Goal: Transaction & Acquisition: Purchase product/service

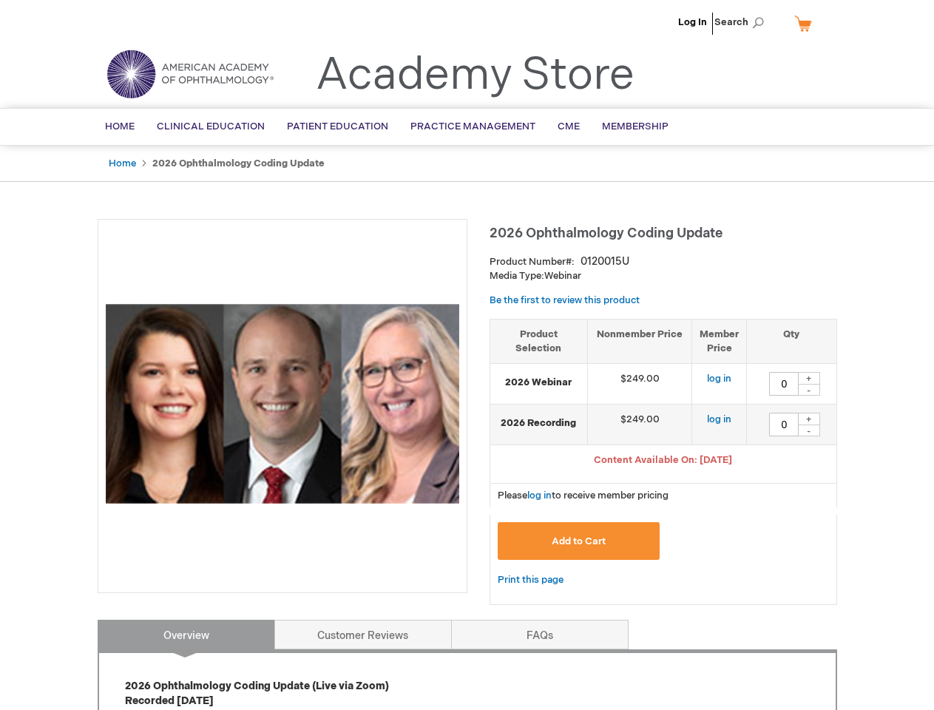
click at [467, 355] on div at bounding box center [283, 406] width 370 height 374
click at [743, 22] on span "Search" at bounding box center [742, 22] width 56 height 30
click at [663, 461] on span "Content Available On: [DATE]" at bounding box center [663, 460] width 138 height 12
click at [809, 378] on div "+" at bounding box center [809, 378] width 22 height 13
click at [809, 390] on div "-" at bounding box center [809, 390] width 22 height 12
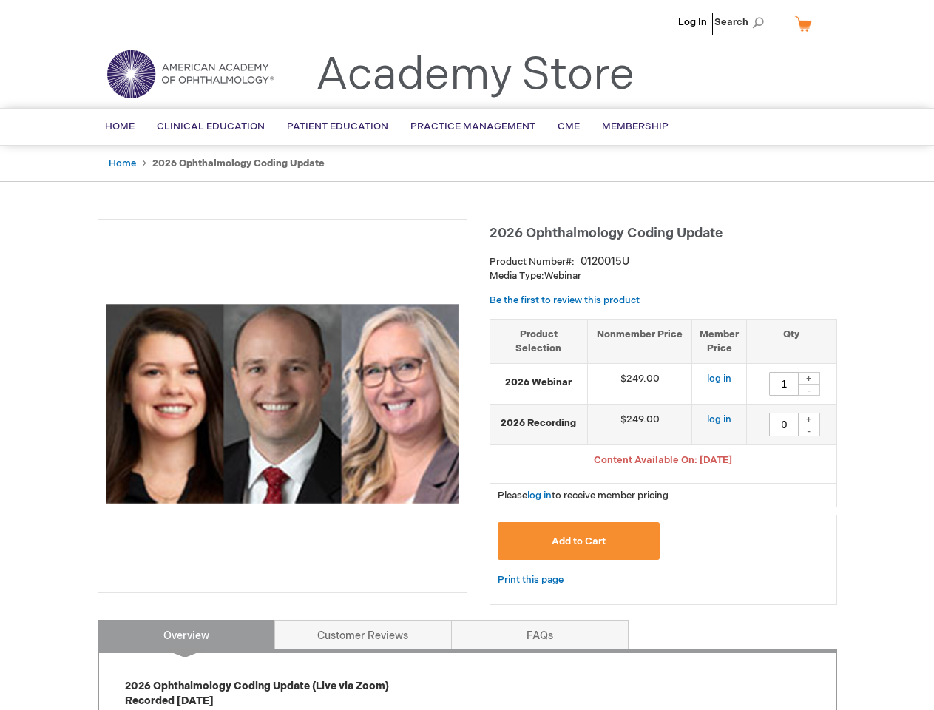
type input "0"
click at [809, 418] on div "+" at bounding box center [809, 419] width 22 height 13
click at [809, 430] on div "-" at bounding box center [809, 430] width 22 height 12
type input "0"
